Goal: Transaction & Acquisition: Purchase product/service

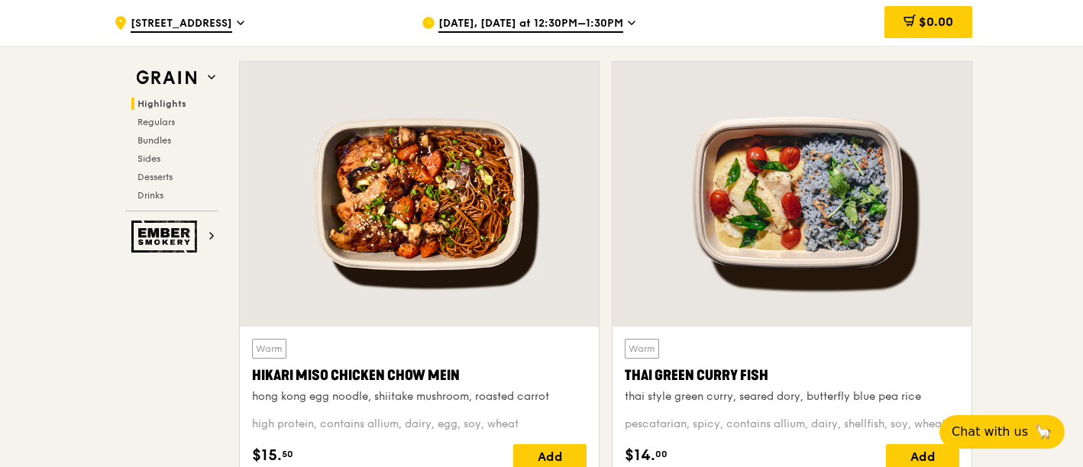
scroll to position [509, 0]
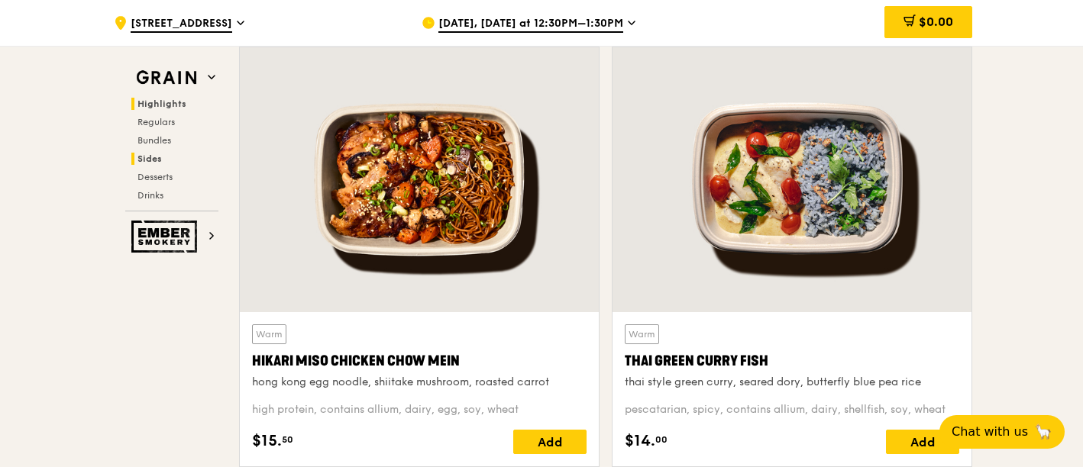
click at [155, 155] on span "Sides" at bounding box center [149, 159] width 24 height 11
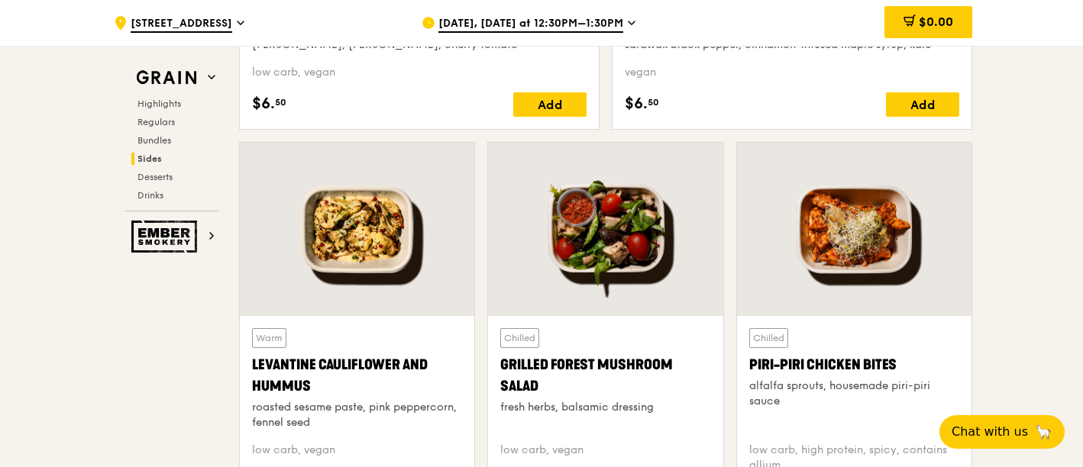
scroll to position [3812, 0]
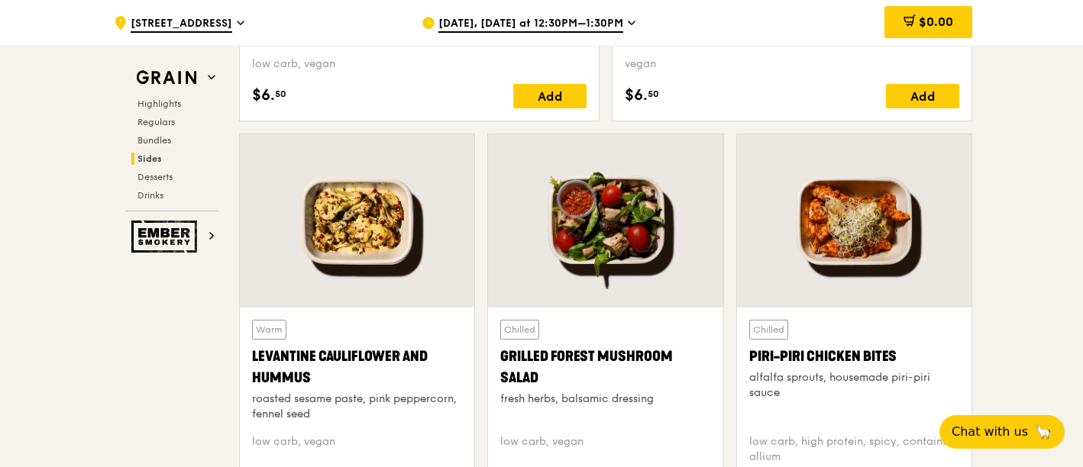
drag, startPoint x: 549, startPoint y: 377, endPoint x: 495, endPoint y: 353, distance: 59.2
click at [495, 353] on div "Chilled Grilled Forest Mushroom Salad fresh herbs, balsamic dressing low carb, …" at bounding box center [605, 411] width 234 height 206
copy div "Grilled Forest Mushroom Salad"
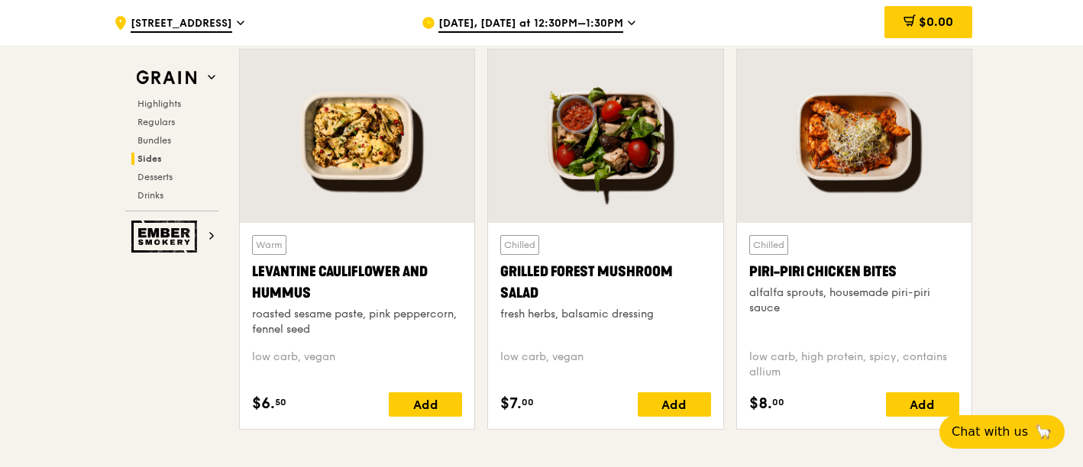
scroll to position [3981, 0]
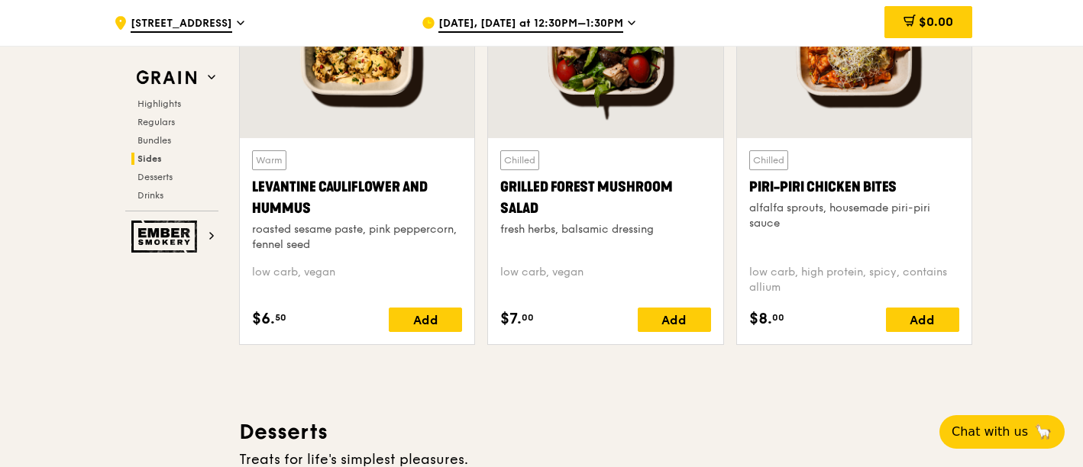
drag, startPoint x: 810, startPoint y: 286, endPoint x: 728, endPoint y: 286, distance: 82.5
click at [728, 286] on div "Warm Levantine Cauliflower and Hummus roasted sesame paste, pink peppercorn, fe…" at bounding box center [605, 160] width 745 height 393
click at [818, 302] on div "Chilled Piri-piri Chicken Bites alfalfa sprouts, housemade piri-piri sauce low …" at bounding box center [854, 241] width 210 height 182
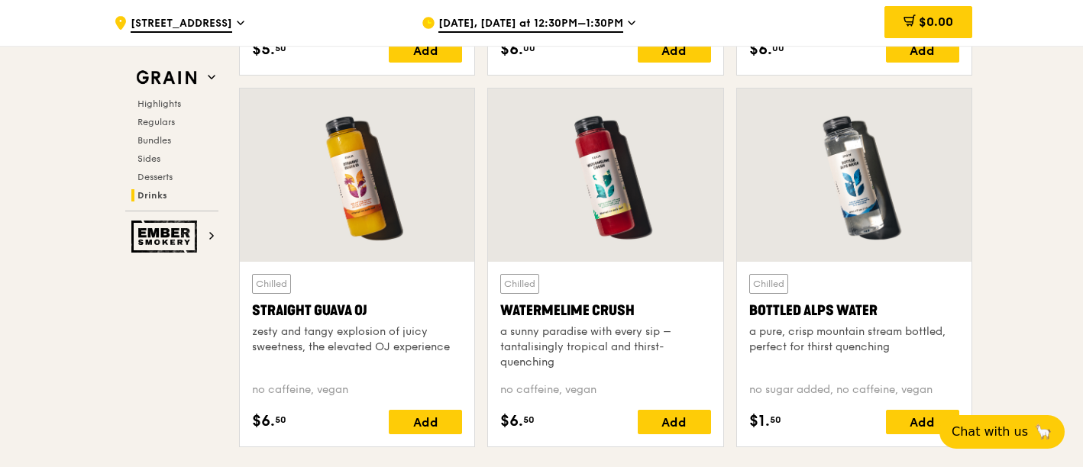
scroll to position [6105, 0]
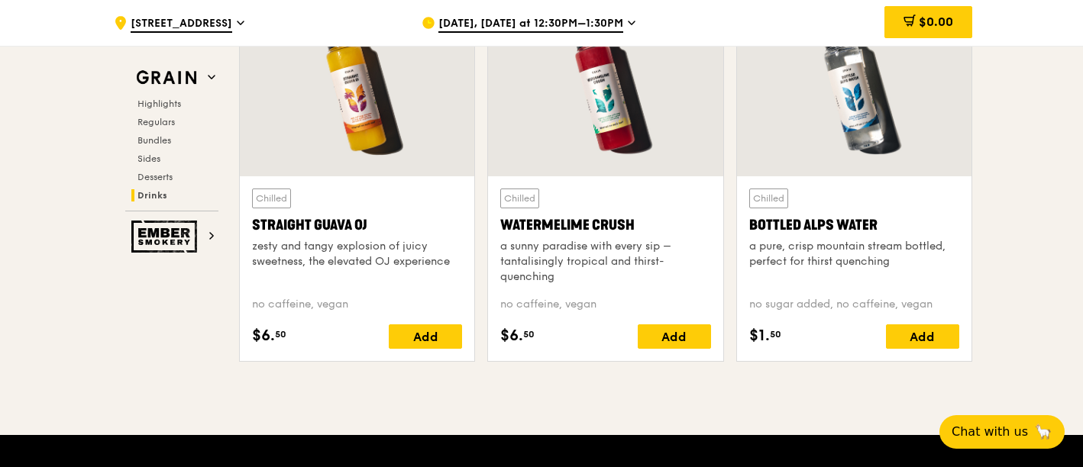
drag, startPoint x: 394, startPoint y: 229, endPoint x: 253, endPoint y: 226, distance: 141.3
click at [252, 225] on div "Straight Guava OJ" at bounding box center [357, 225] width 210 height 21
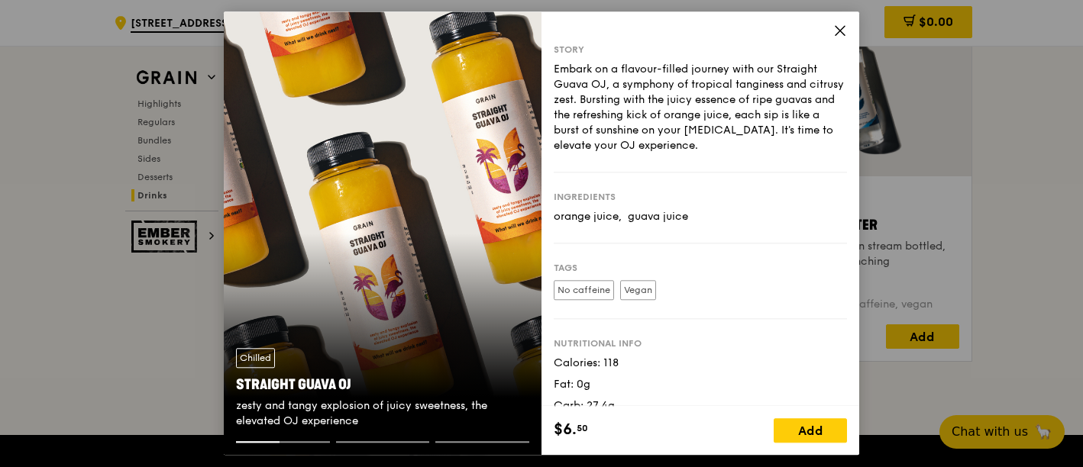
click at [841, 32] on icon at bounding box center [840, 30] width 9 height 9
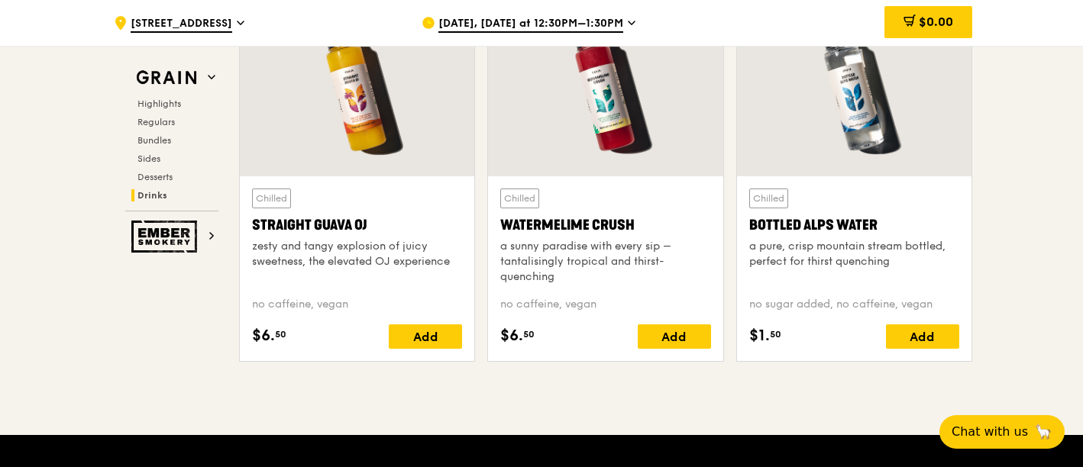
drag, startPoint x: 384, startPoint y: 224, endPoint x: 248, endPoint y: 228, distance: 136.0
click at [247, 228] on div "Chilled Straight Guava OJ zesty and tangy explosion of juicy sweetness, the ele…" at bounding box center [357, 268] width 234 height 185
copy div "Straight Guava OJ"
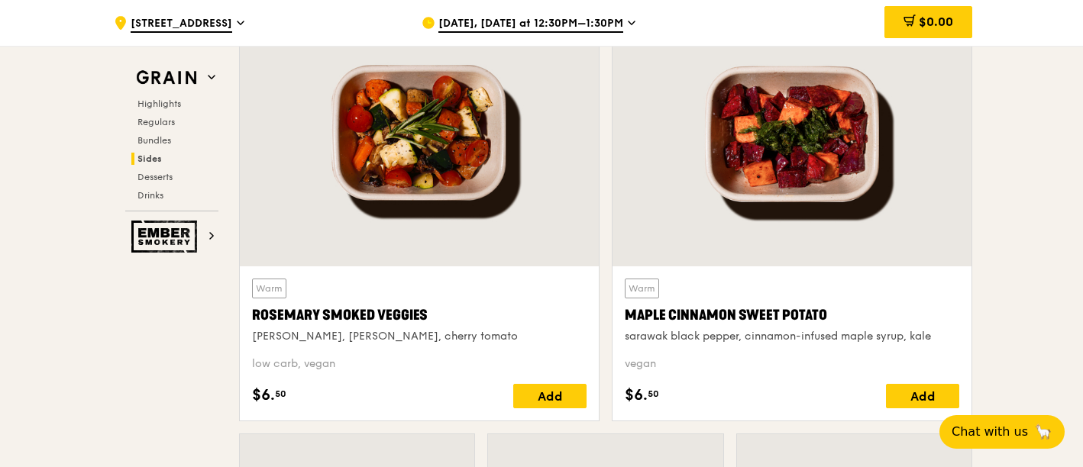
scroll to position [3217, 0]
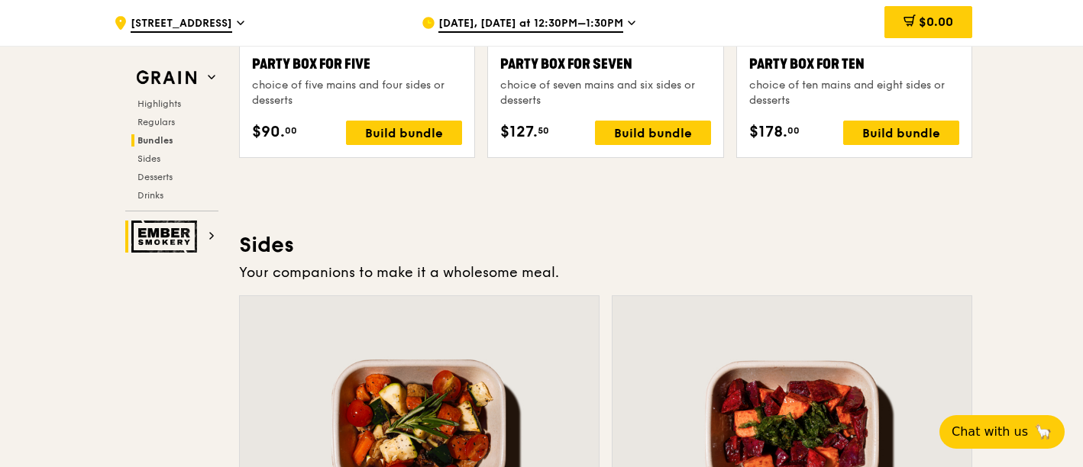
click at [165, 234] on img at bounding box center [166, 237] width 70 height 32
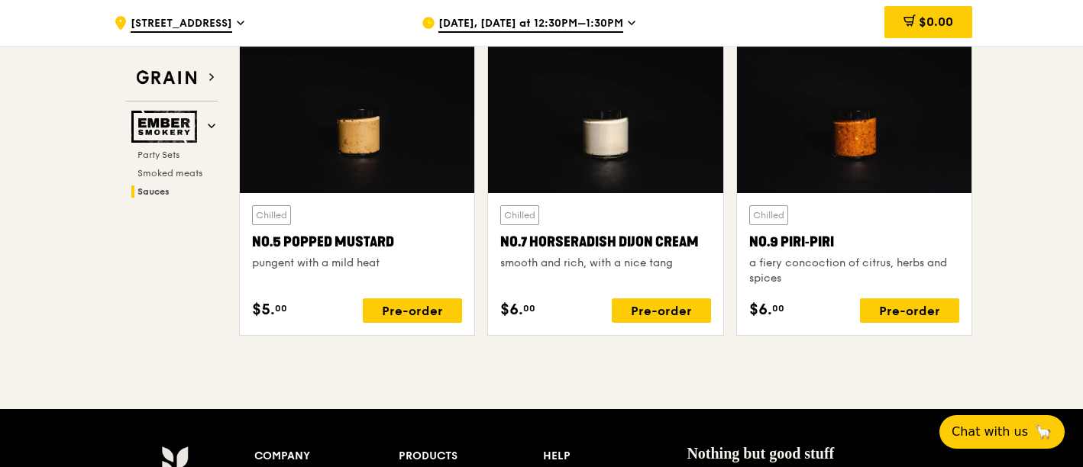
scroll to position [1917, 0]
